Goal: Task Accomplishment & Management: Use online tool/utility

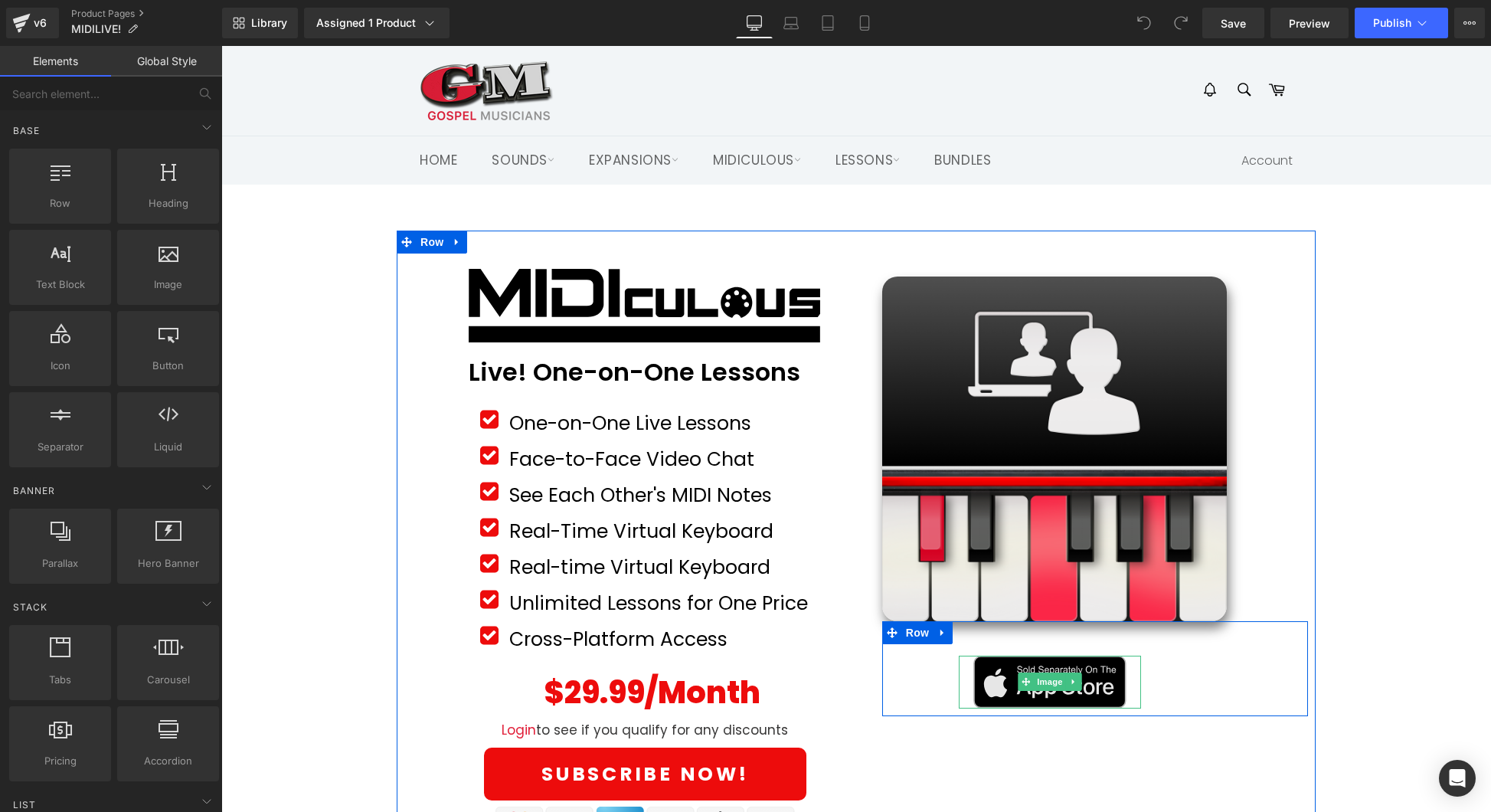
click at [1039, 669] on img at bounding box center [1050, 681] width 153 height 52
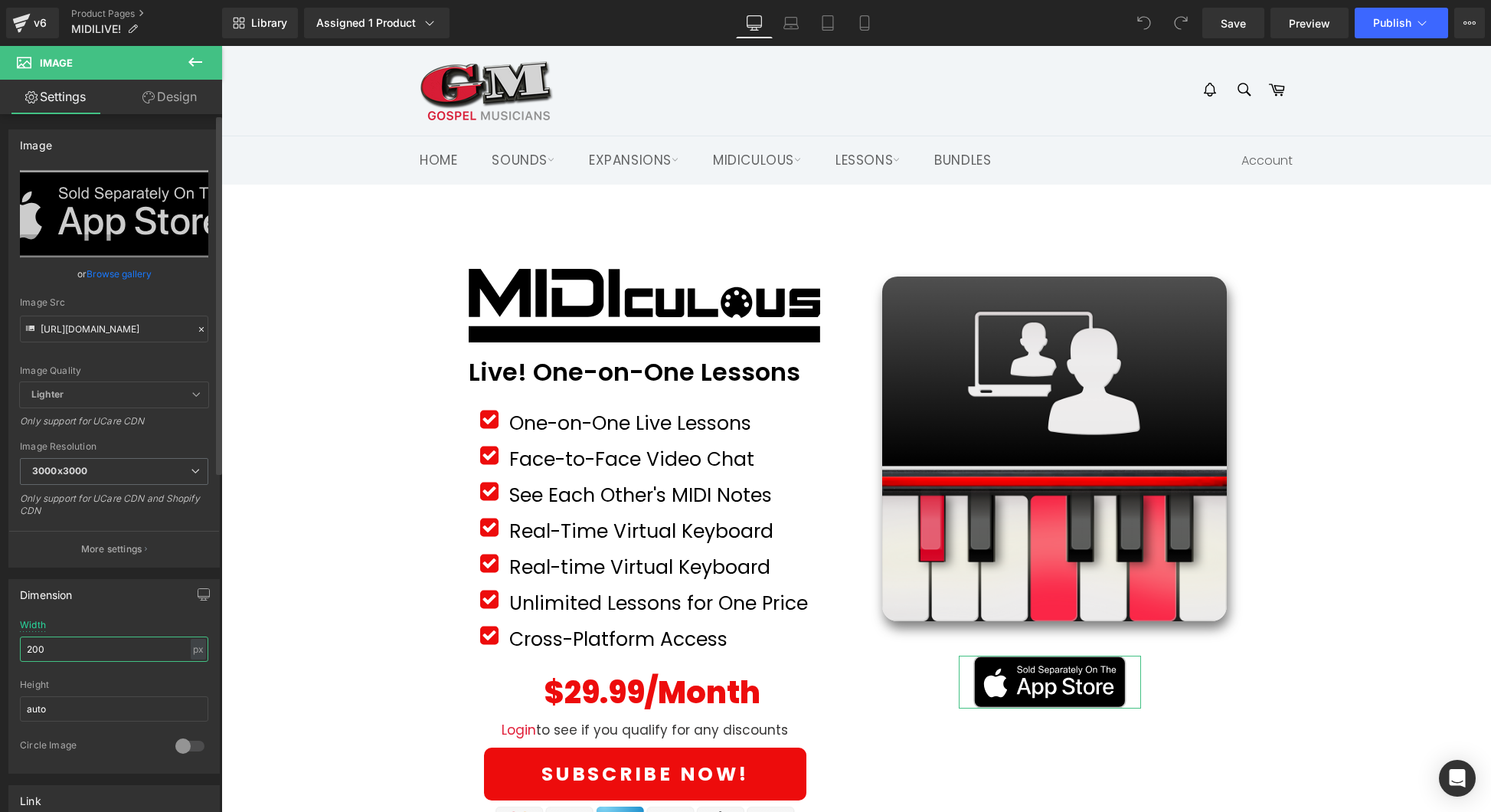
click at [70, 639] on input "200" at bounding box center [114, 649] width 189 height 26
type input "350"
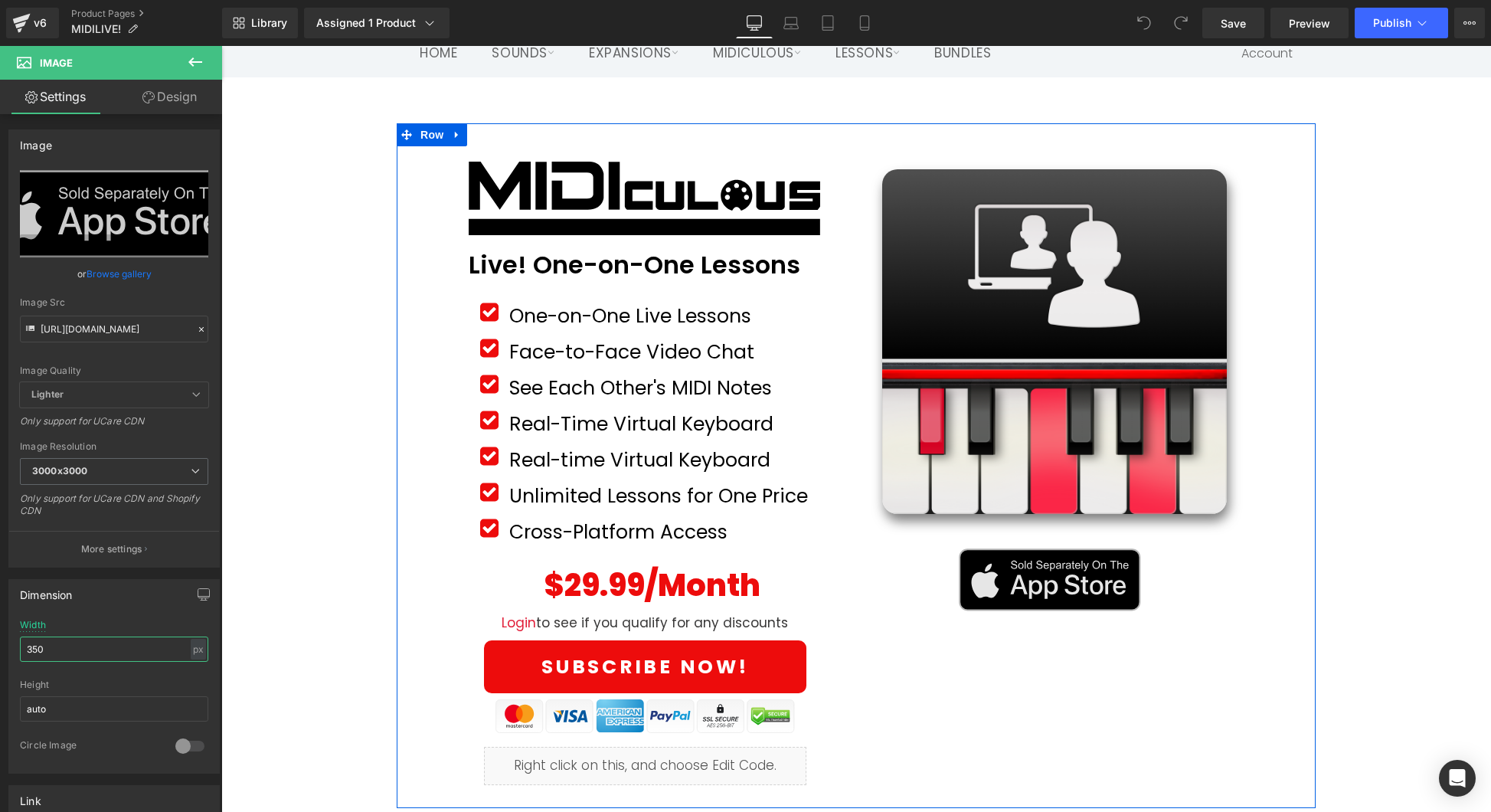
scroll to position [125, 0]
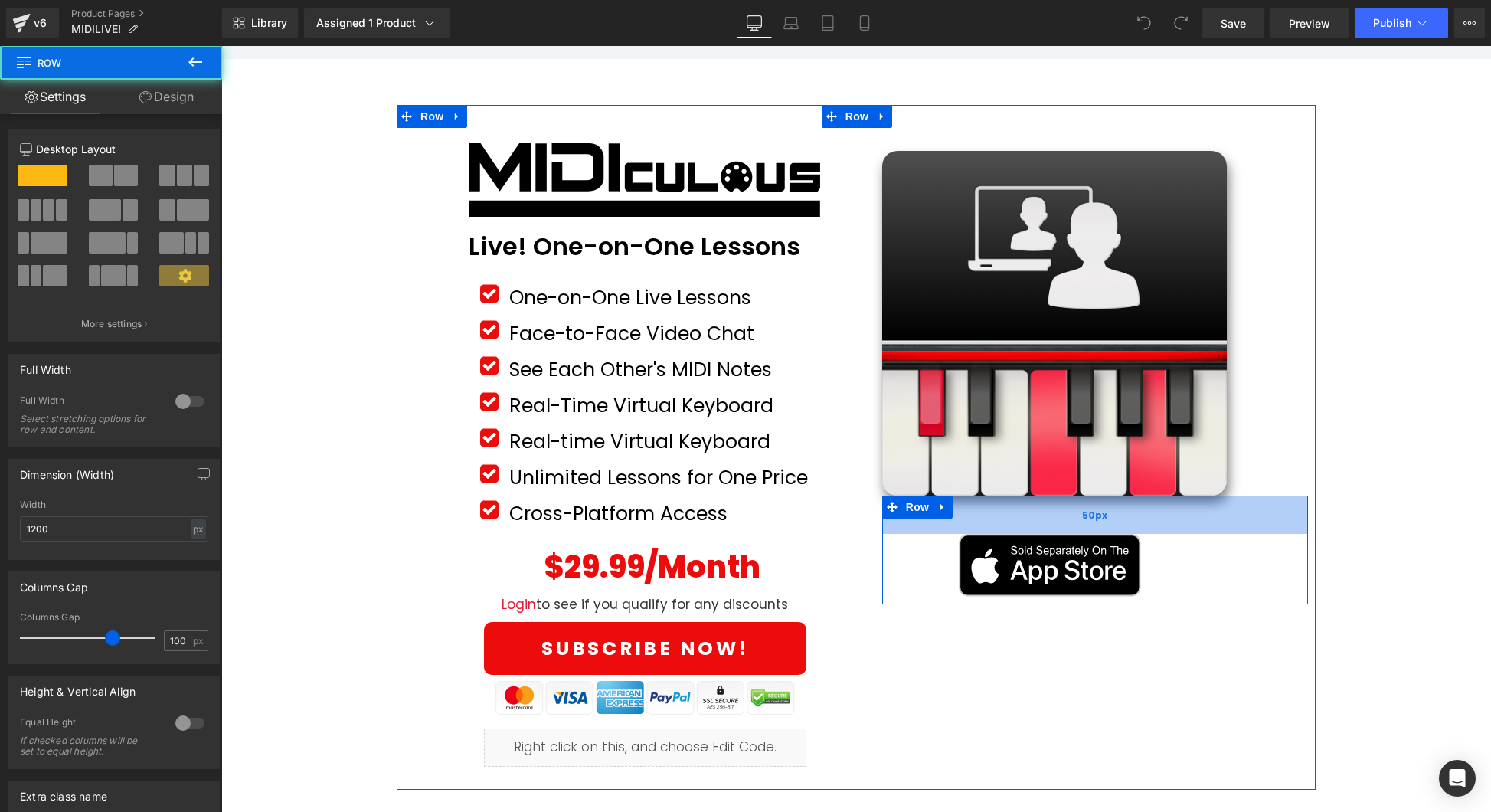
click at [1060, 500] on div "50px" at bounding box center [1095, 515] width 426 height 38
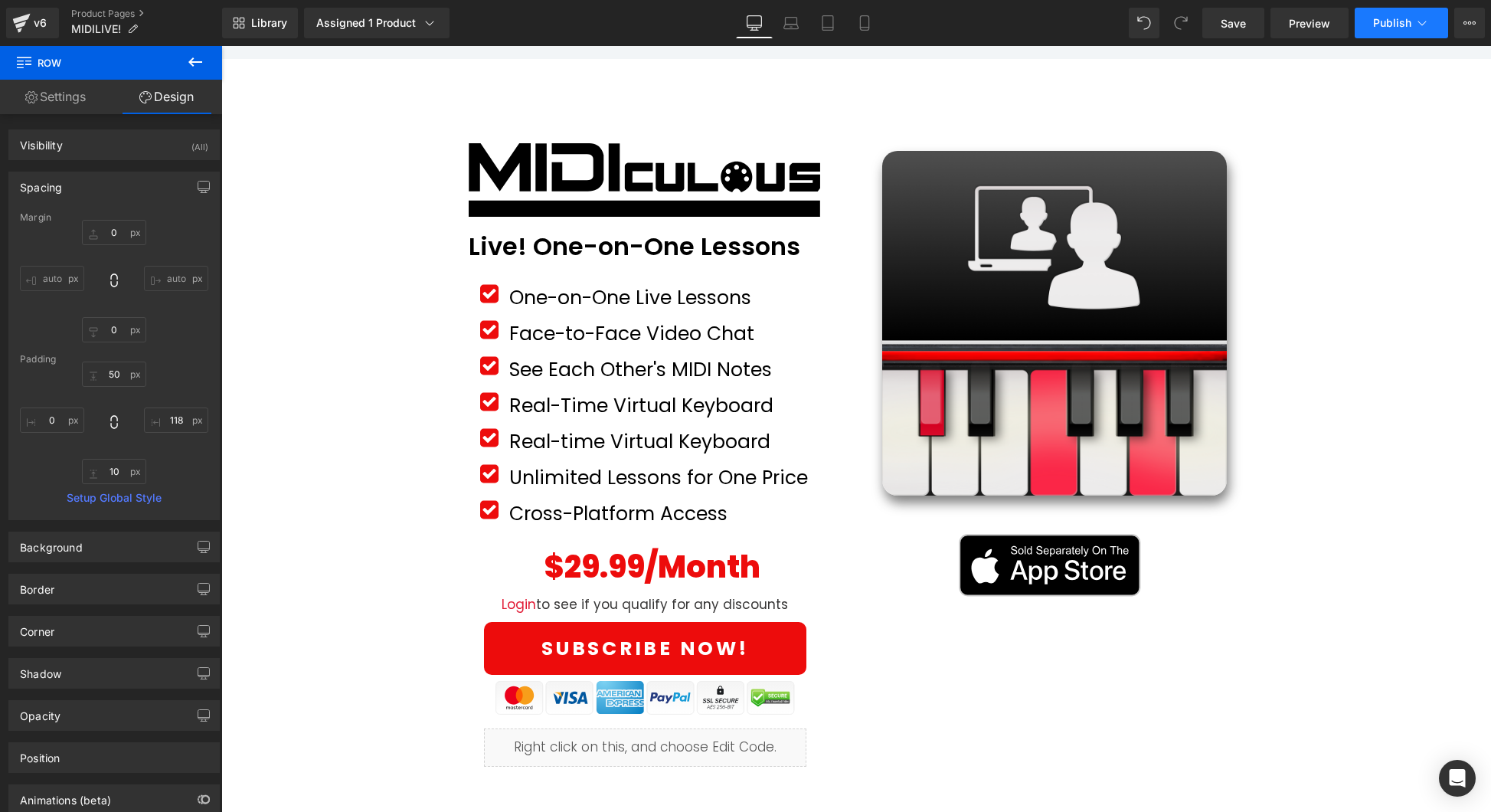
click at [1391, 26] on span "Publish" at bounding box center [1393, 22] width 38 height 12
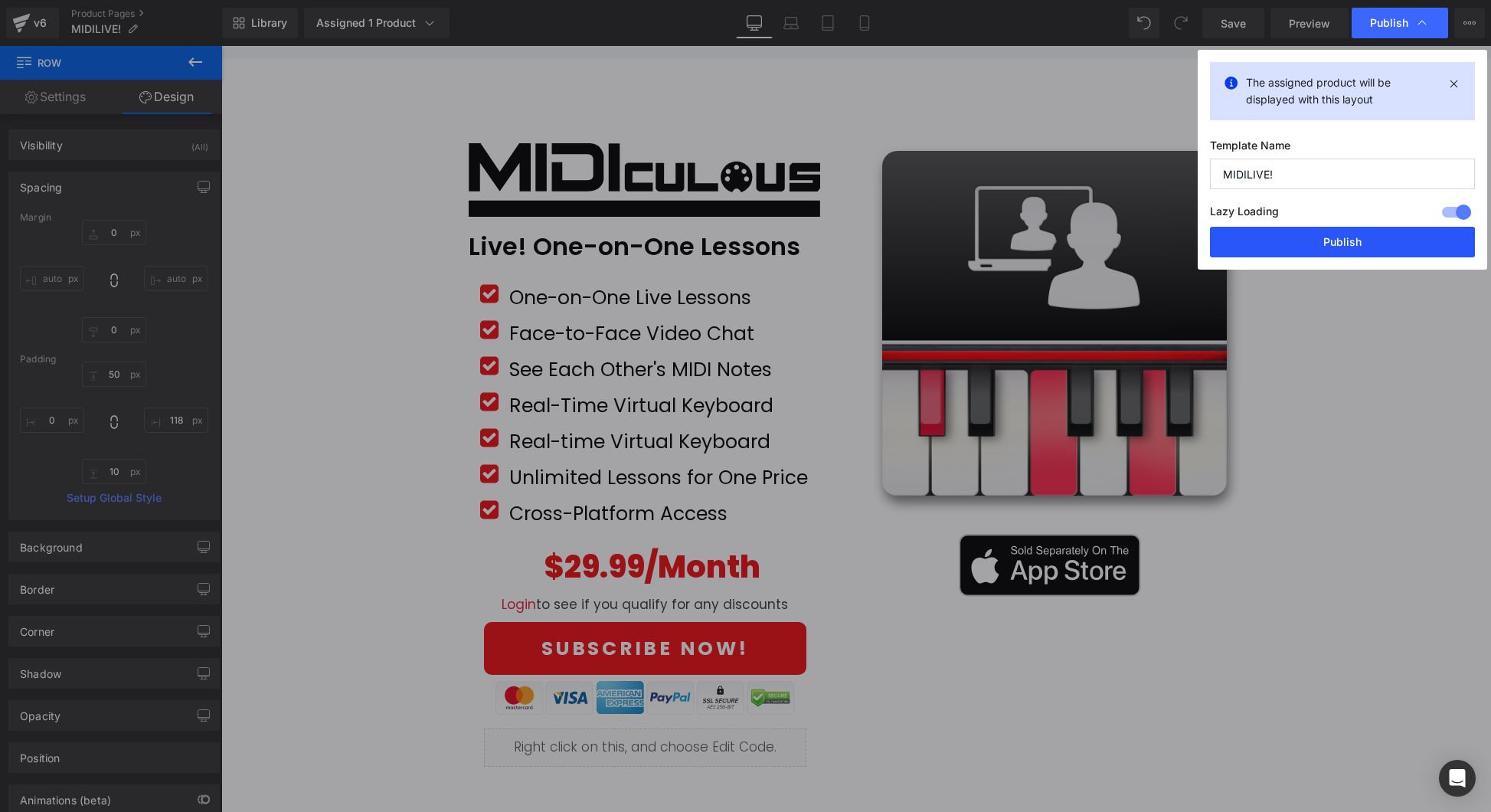
click at [1348, 230] on button "Publish" at bounding box center [1342, 242] width 265 height 30
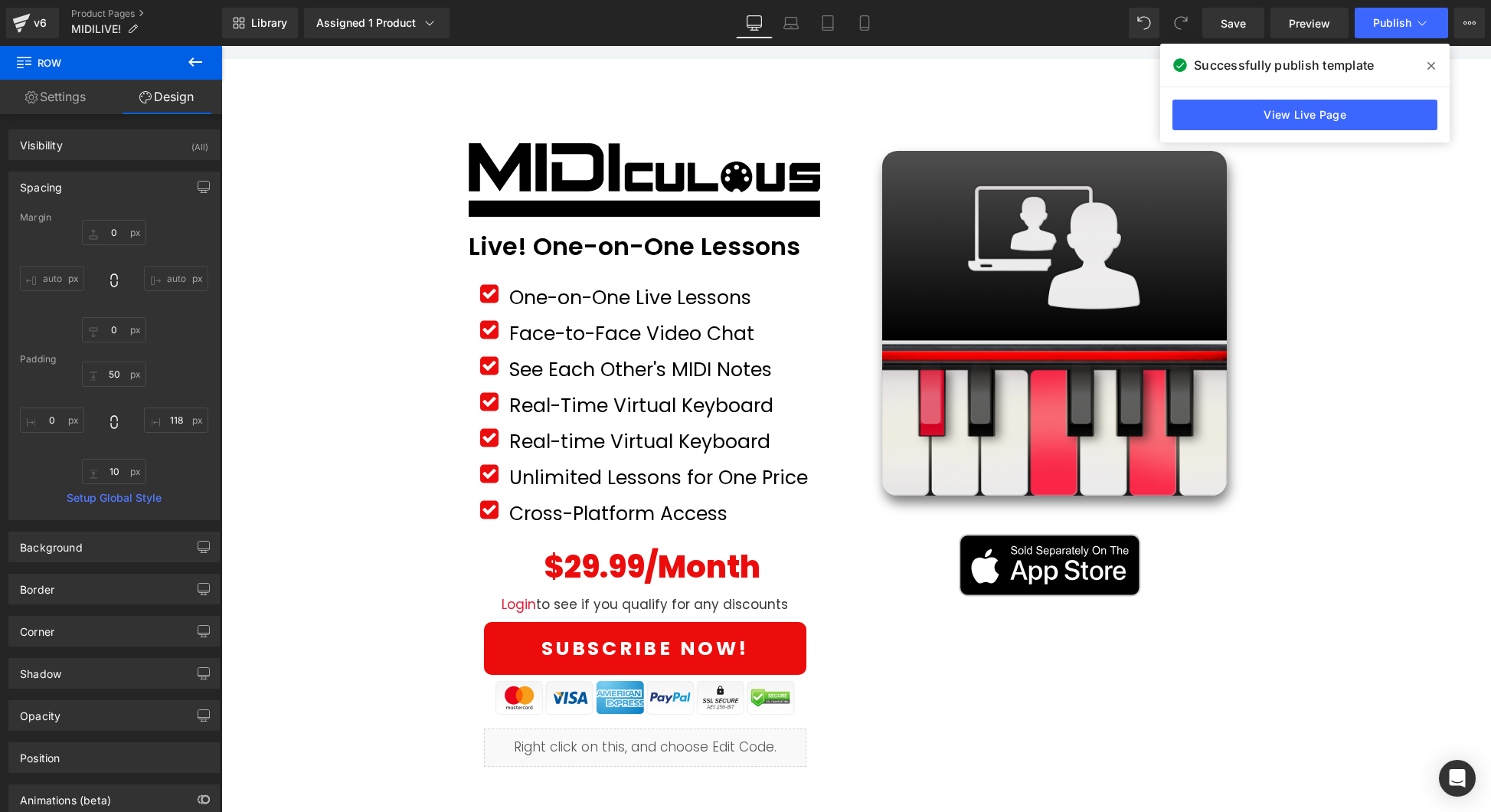
click at [1429, 62] on icon at bounding box center [1432, 66] width 8 height 12
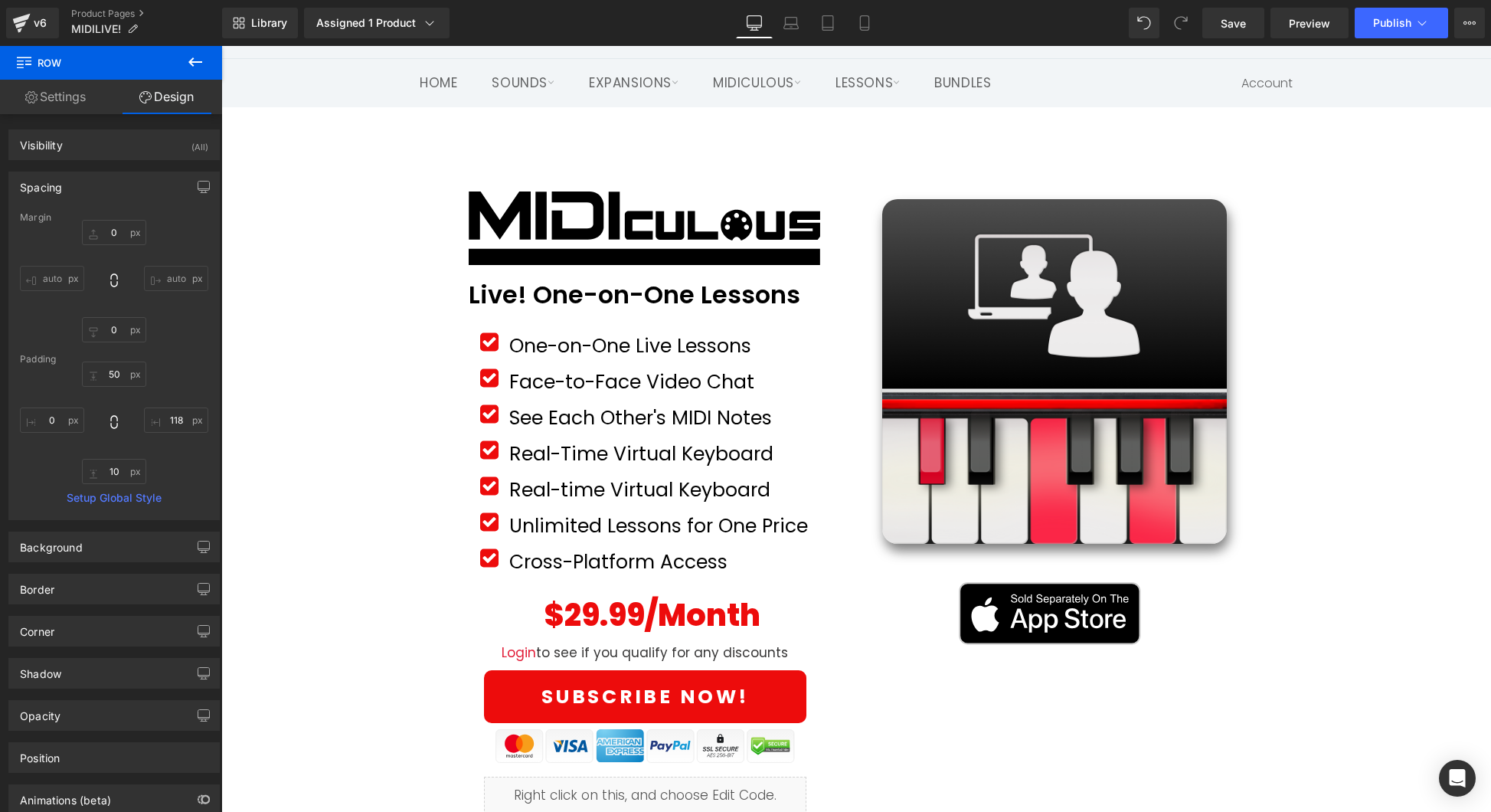
scroll to position [107, 0]
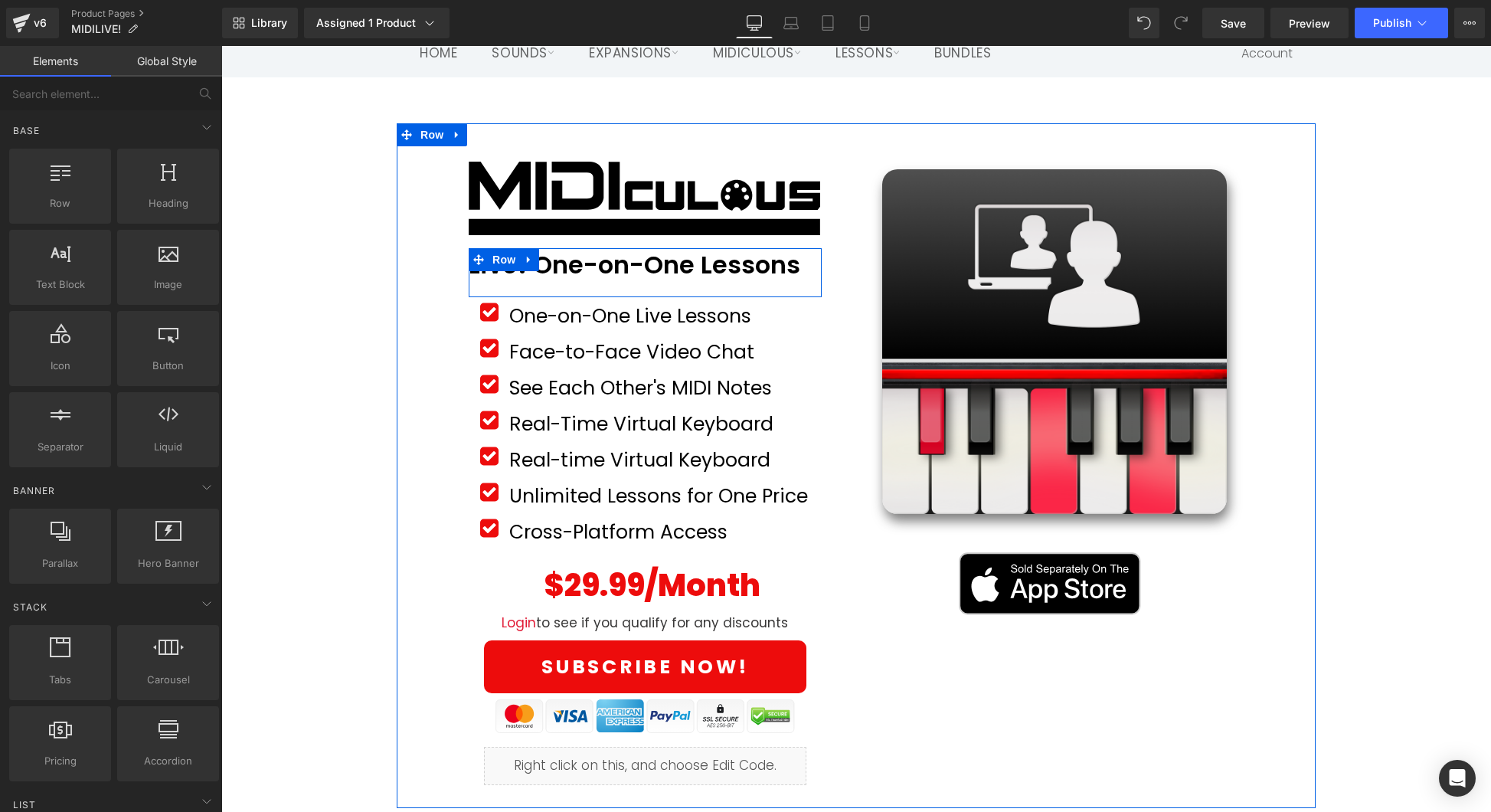
scroll to position [79, 0]
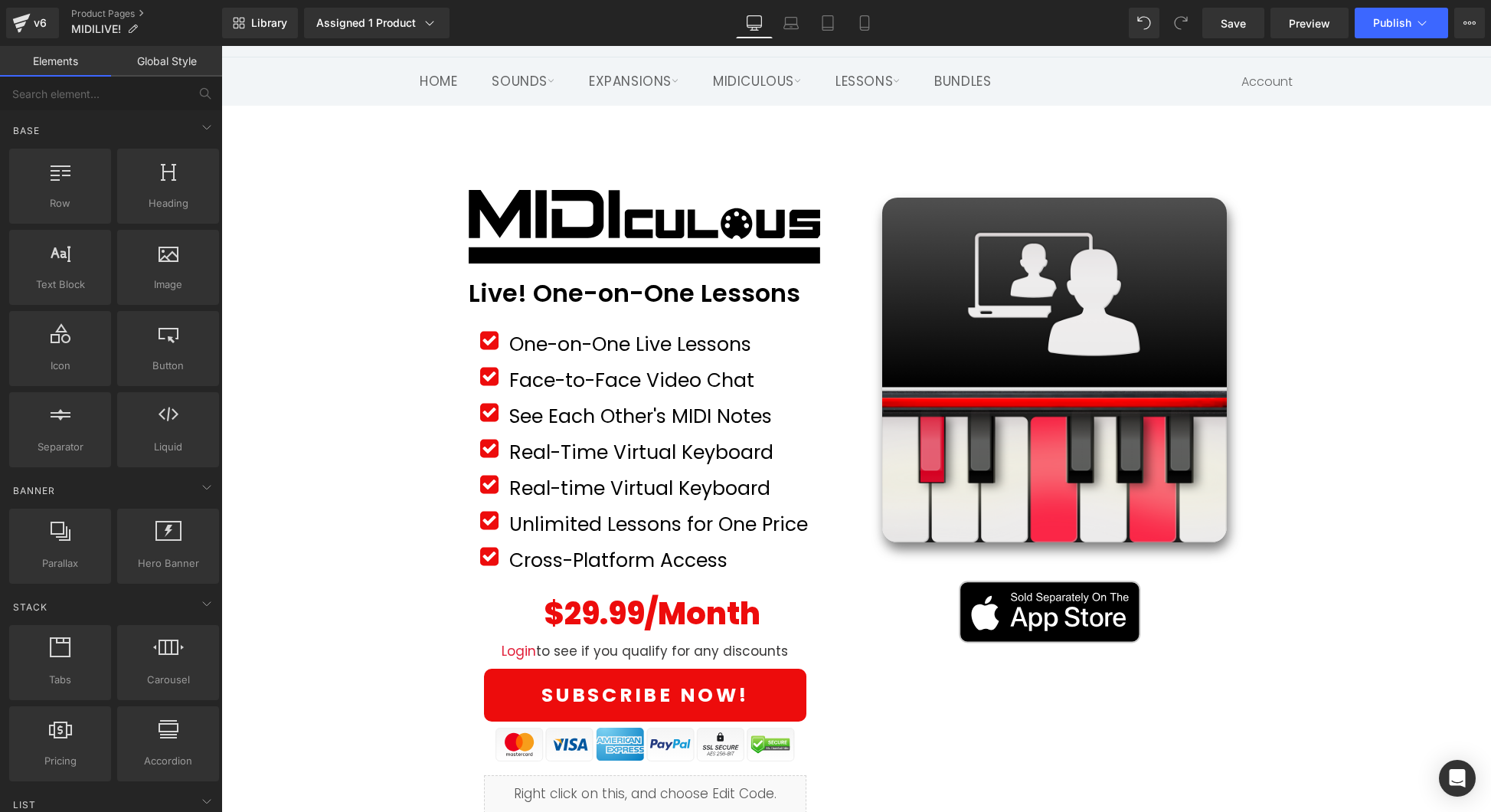
click at [1415, 15] on icon at bounding box center [1421, 22] width 15 height 15
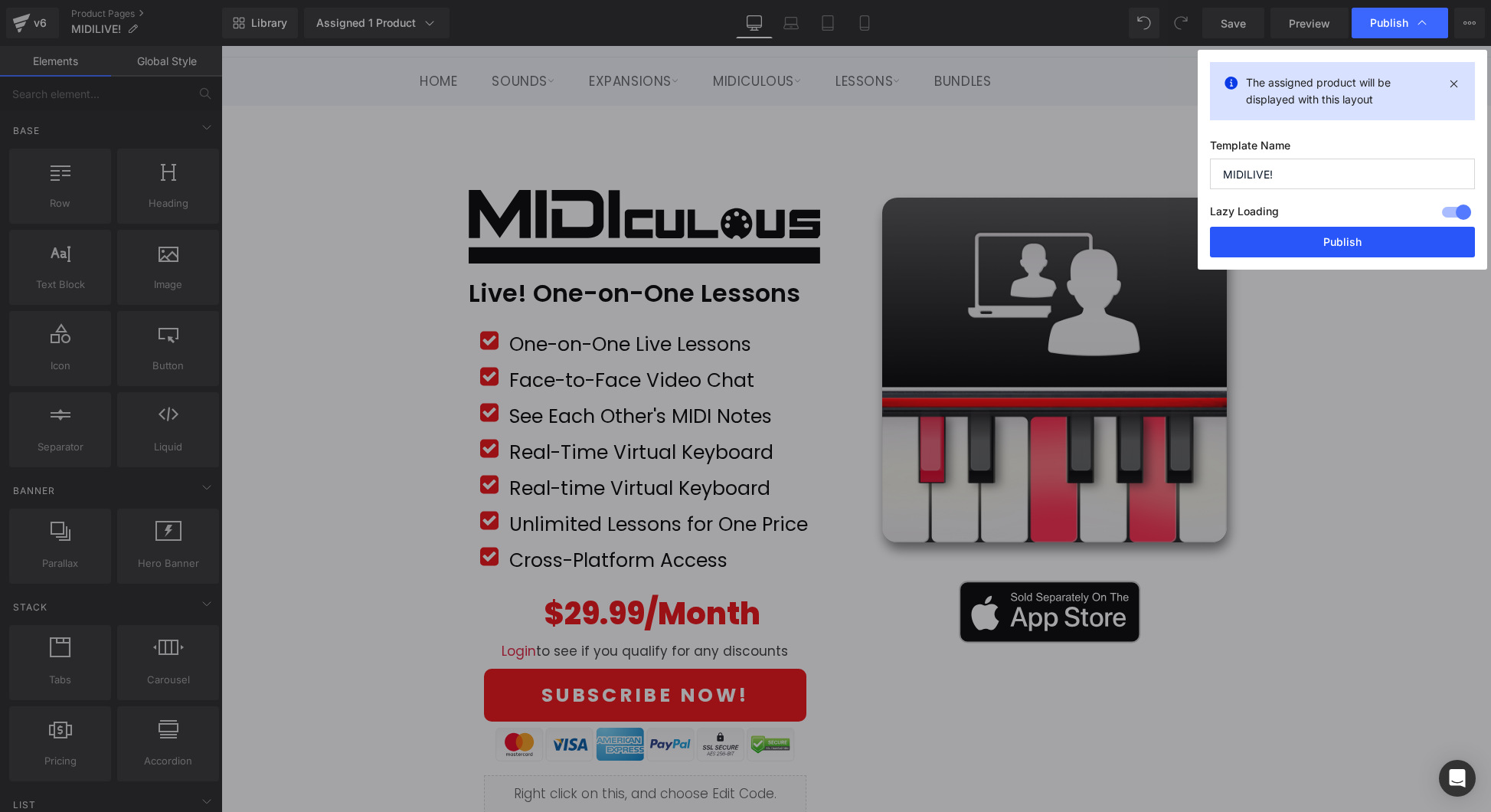
click at [1365, 241] on button "Publish" at bounding box center [1342, 242] width 265 height 30
